Goal: Task Accomplishment & Management: Manage account settings

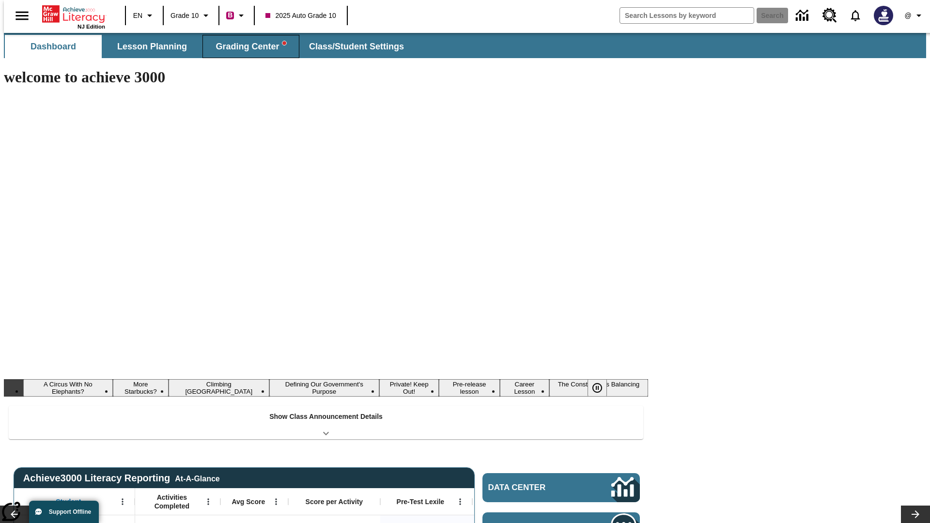
click at [247, 46] on span "Grading Center" at bounding box center [250, 46] width 70 height 11
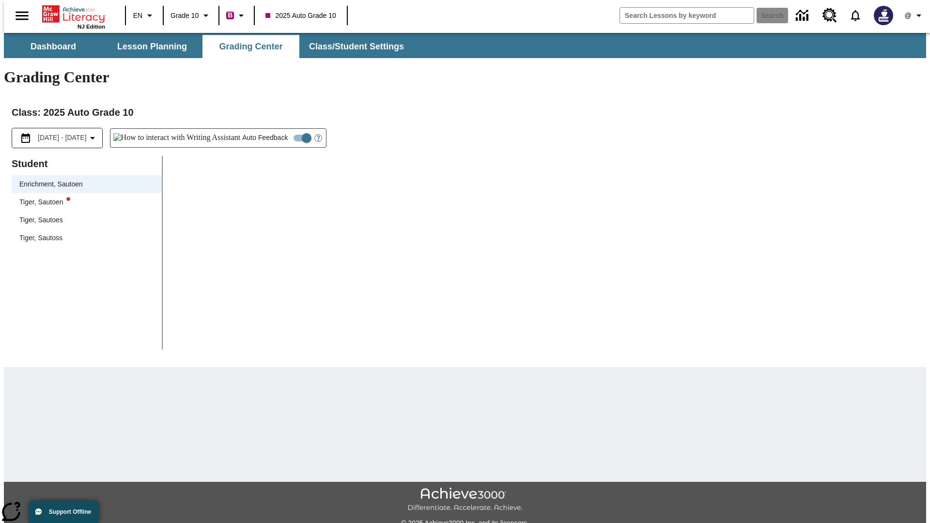
click at [83, 197] on div "Tiger, Sautoen" at bounding box center [86, 202] width 135 height 10
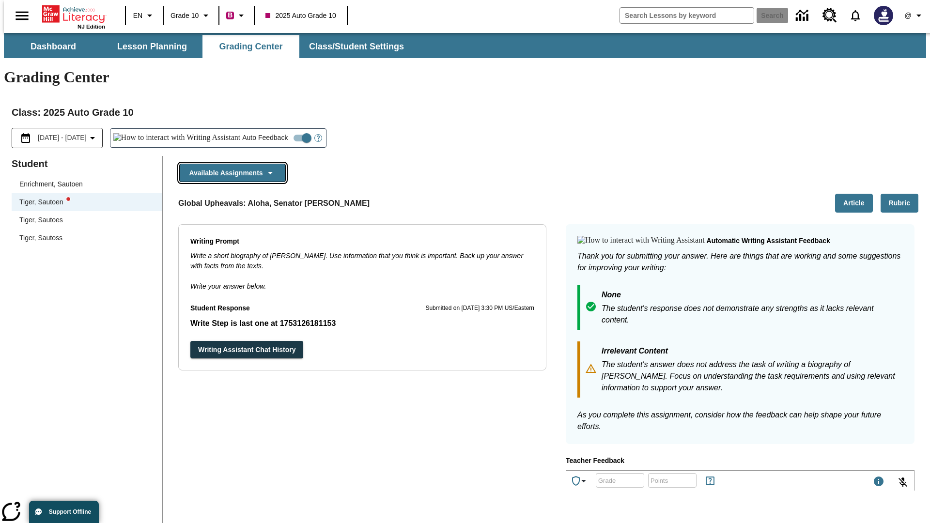
click at [230, 164] on button "Available Assignments" at bounding box center [232, 173] width 107 height 19
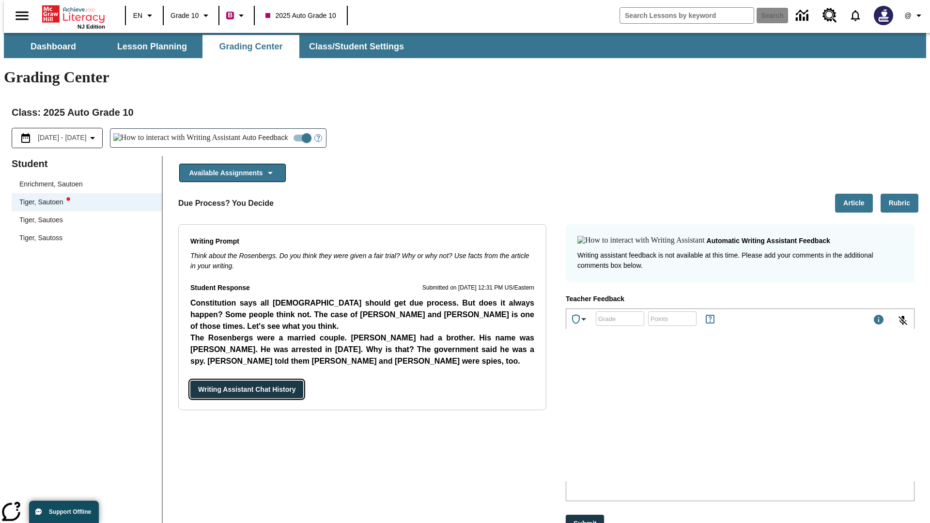
click at [190, 381] on button "Writing Assistant Chat History" at bounding box center [246, 390] width 113 height 18
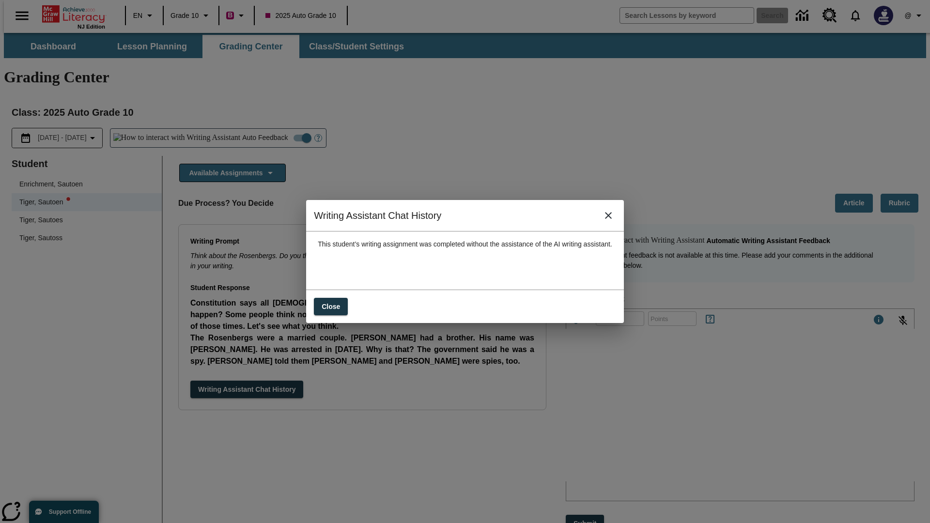
click at [612, 219] on icon "close" at bounding box center [608, 215] width 7 height 7
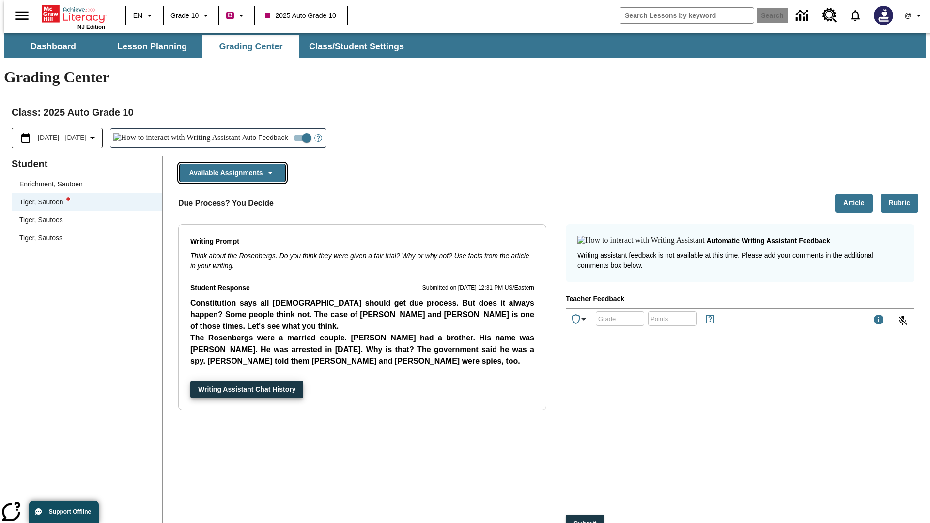
click at [230, 164] on button "Available Assignments" at bounding box center [232, 173] width 107 height 19
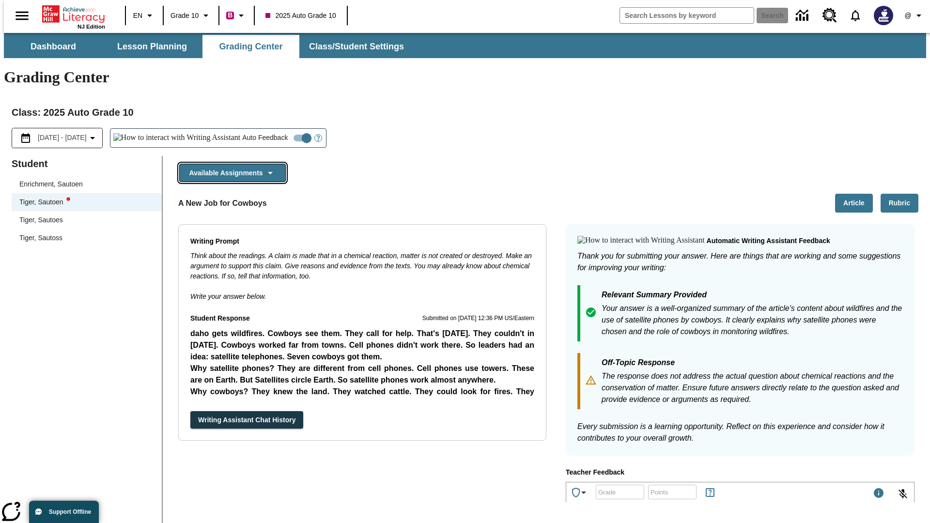
scroll to position [482, 0]
click at [190, 411] on button "Writing Assistant Chat History" at bounding box center [246, 420] width 113 height 18
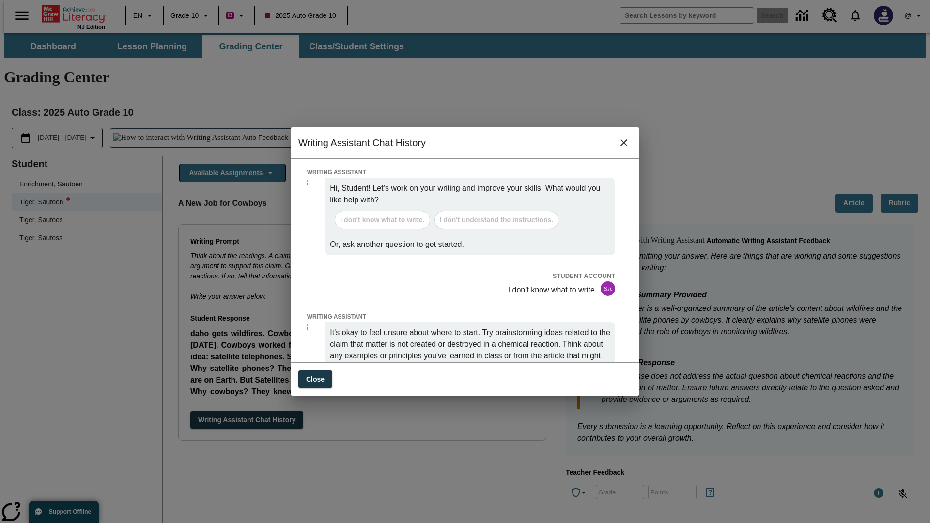
scroll to position [0, 0]
